Goal: Find specific page/section: Find specific page/section

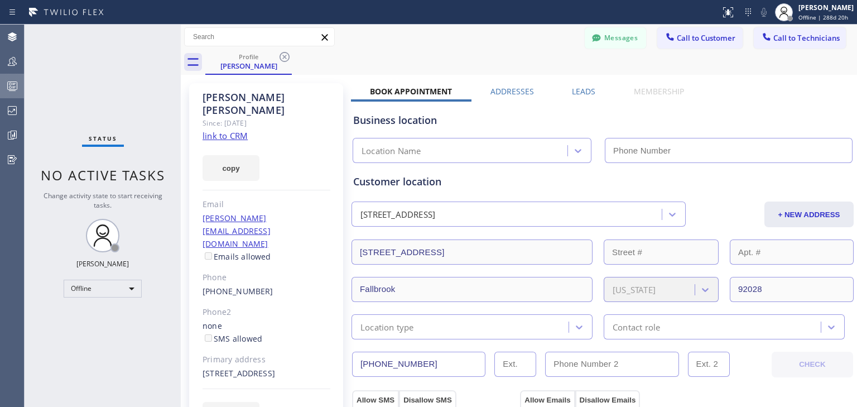
click at [4, 86] on div at bounding box center [12, 85] width 25 height 13
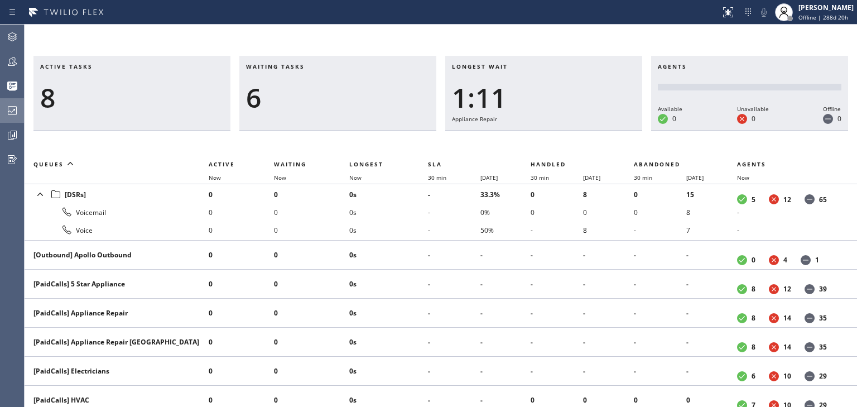
click at [13, 111] on icon at bounding box center [12, 110] width 13 height 13
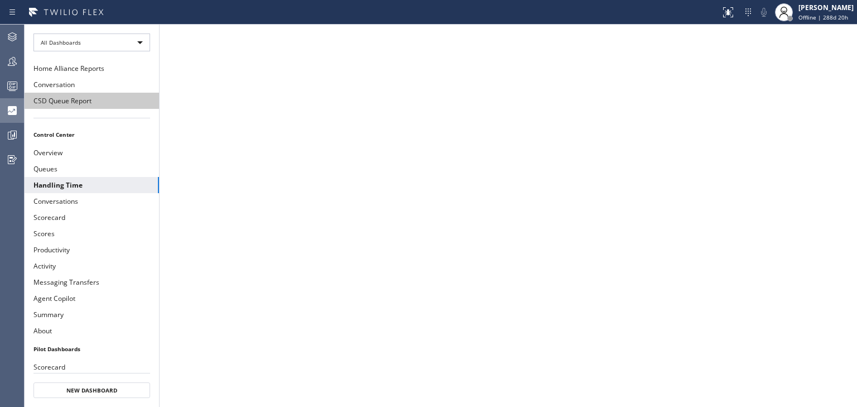
click at [73, 93] on button "CSD Queue Report" at bounding box center [92, 101] width 134 height 16
